Goal: Find specific page/section: Find specific page/section

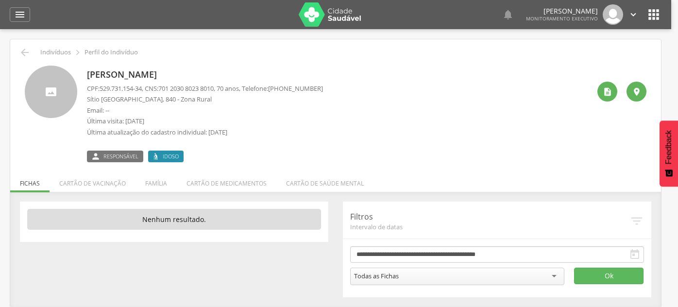
click at [20, 44] on div at bounding box center [339, 153] width 678 height 307
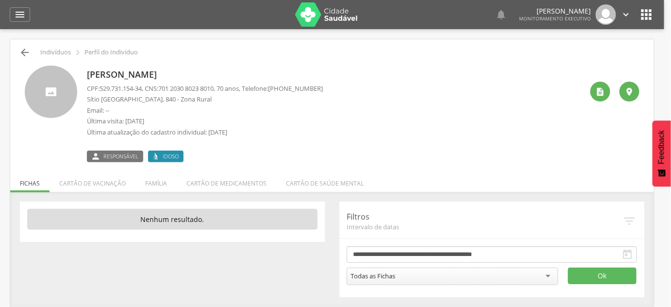
click at [23, 51] on icon "" at bounding box center [25, 53] width 12 height 12
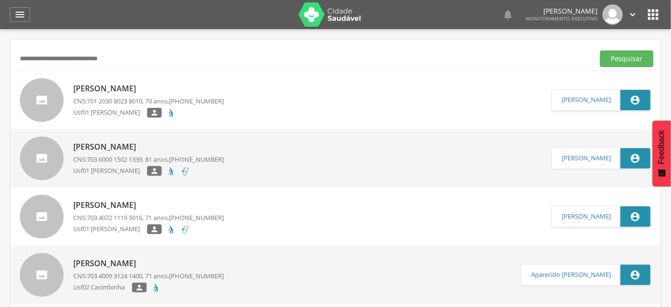
click at [23, 51] on input "**********" at bounding box center [303, 59] width 573 height 17
click at [600, 51] on button "Pesquisar" at bounding box center [626, 59] width 53 height 17
click at [97, 97] on span "700 7099 3886 1871" at bounding box center [114, 101] width 55 height 9
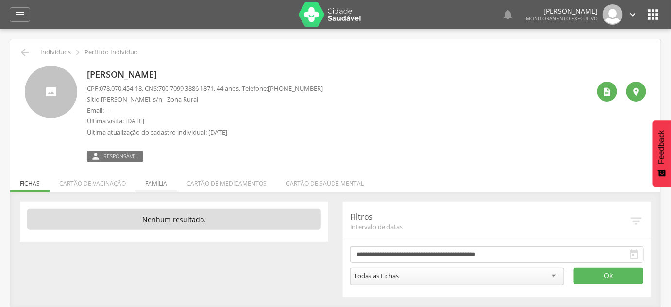
click at [150, 182] on li "Família" at bounding box center [155, 180] width 41 height 23
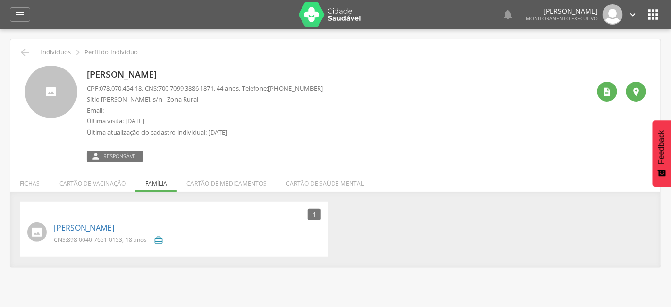
click at [606, 77] on div " " at bounding box center [618, 114] width 56 height 97
click at [604, 88] on icon "" at bounding box center [608, 92] width 10 height 10
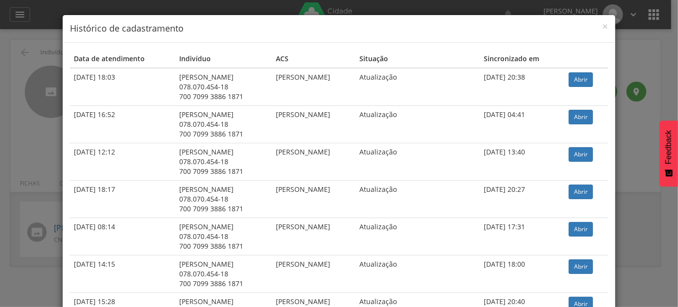
click at [23, 81] on div "× Histórico de cadastramento Data de atendimento Indivíduo ACS Situação Sincron…" at bounding box center [339, 153] width 678 height 307
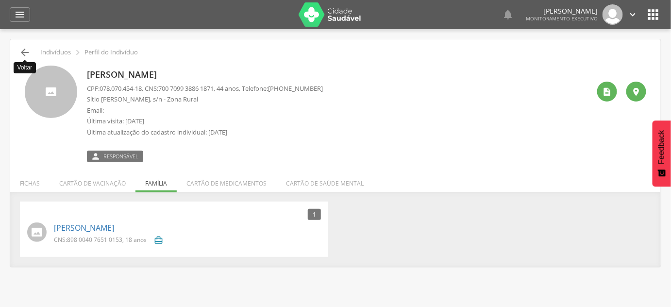
click at [29, 49] on icon "" at bounding box center [25, 53] width 12 height 12
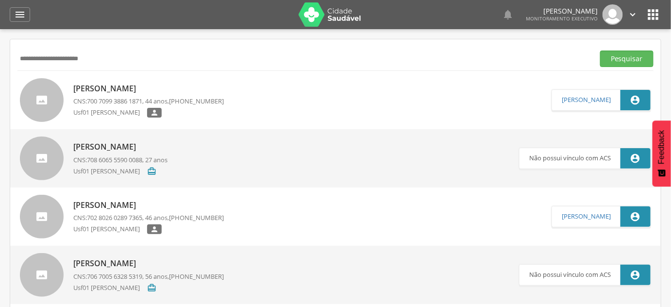
click at [31, 58] on input "**********" at bounding box center [303, 59] width 573 height 17
type input "**********"
click at [600, 51] on button "Pesquisar" at bounding box center [626, 59] width 53 height 17
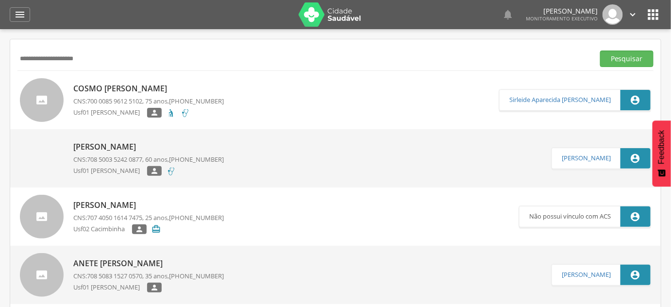
click at [129, 94] on div "Cosmo Feitosa da Silva CNS: 700 0085 9612 5102 , 75 anos, (83) 99939-8992 Usf01…" at bounding box center [148, 100] width 151 height 40
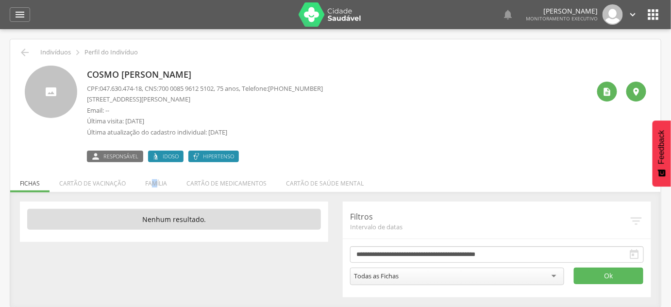
click at [153, 176] on li "Família" at bounding box center [155, 180] width 41 height 23
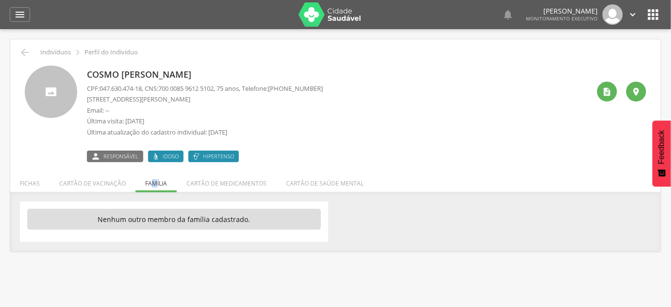
click at [154, 179] on ul "Fichas Cartão de vacinação Família Cartão de medicamentos Cartão de saúde mental" at bounding box center [335, 183] width 651 height 8
click at [154, 182] on ul "Fichas Cartão de vacinação Família Cartão de medicamentos Cartão de saúde mental" at bounding box center [335, 183] width 651 height 8
